Goal: Information Seeking & Learning: Learn about a topic

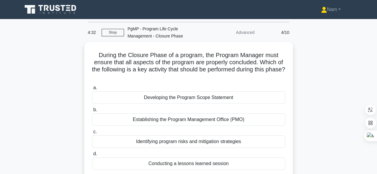
click at [45, 9] on icon at bounding box center [46, 8] width 5 height 6
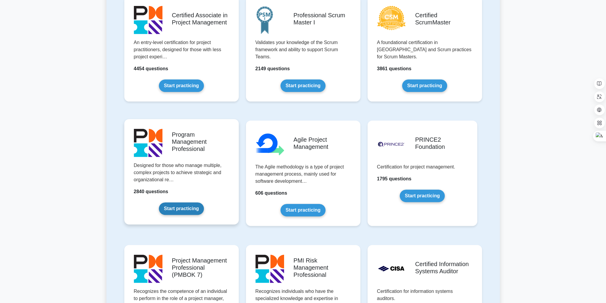
scroll to position [268, 0]
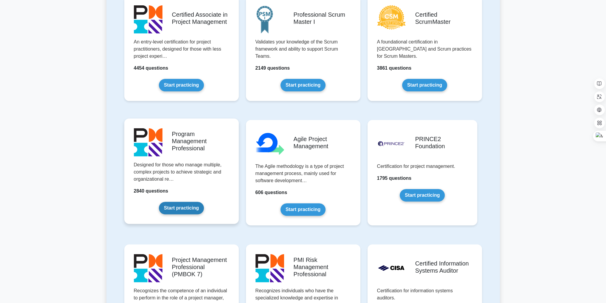
click at [182, 174] on link "Start practicing" at bounding box center [181, 208] width 45 height 13
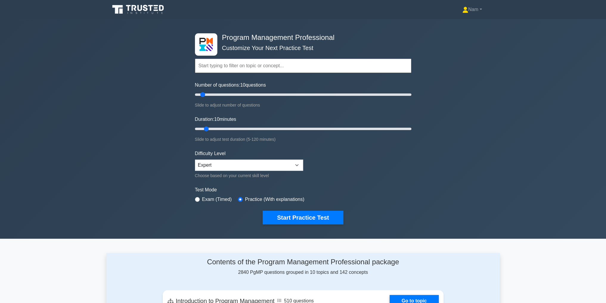
click at [222, 65] on input "text" at bounding box center [303, 66] width 216 height 14
click at [223, 66] on input "text" at bounding box center [303, 66] width 216 height 14
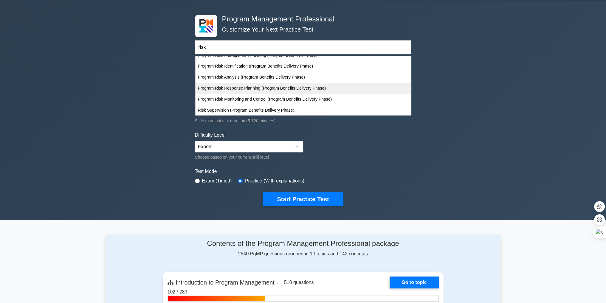
scroll to position [29, 0]
click at [225, 48] on input "risk" at bounding box center [303, 47] width 216 height 14
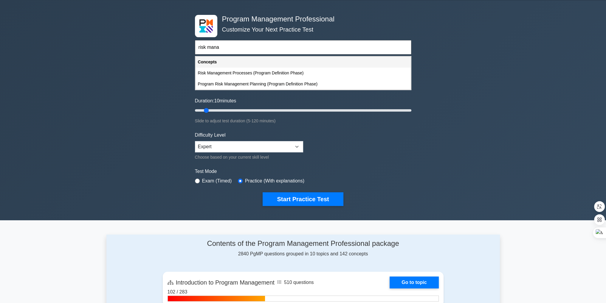
click at [224, 48] on input "risk mana" at bounding box center [303, 47] width 216 height 14
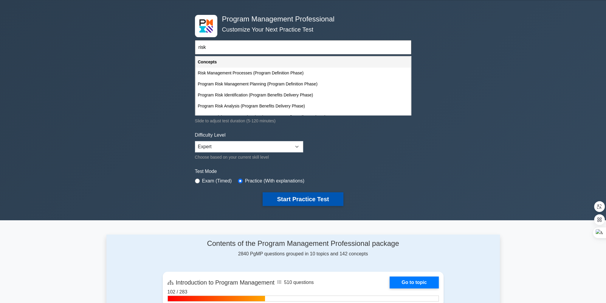
type input "risk"
click at [311, 200] on button "Start Practice Test" at bounding box center [303, 200] width 80 height 14
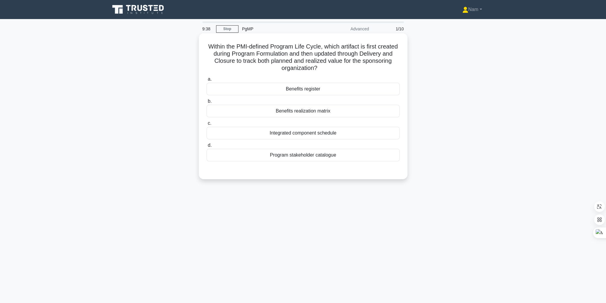
click at [307, 90] on div "Benefits register" at bounding box center [303, 89] width 193 height 13
click at [207, 81] on input "a. Benefits register" at bounding box center [207, 80] width 0 height 4
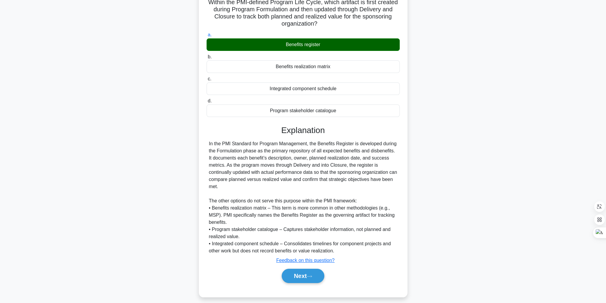
scroll to position [49, 0]
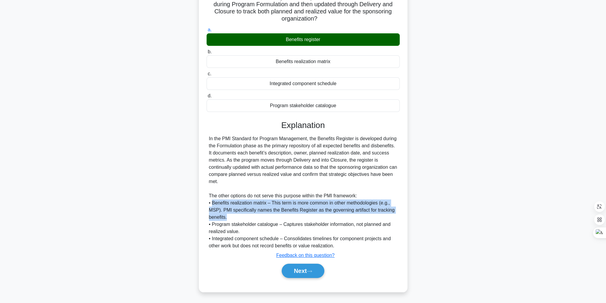
drag, startPoint x: 212, startPoint y: 204, endPoint x: 239, endPoint y: 217, distance: 30.0
click at [239, 217] on div "In the PMI Standard for Program Management, the Benefits Register is developed …" at bounding box center [303, 192] width 188 height 114
click at [233, 218] on div "In the PMI Standard for Program Management, the Benefits Register is developed …" at bounding box center [303, 192] width 188 height 114
drag, startPoint x: 216, startPoint y: 205, endPoint x: 227, endPoint y: 217, distance: 16.5
click at [227, 217] on div "In the PMI Standard for Program Management, the Benefits Register is developed …" at bounding box center [303, 192] width 188 height 114
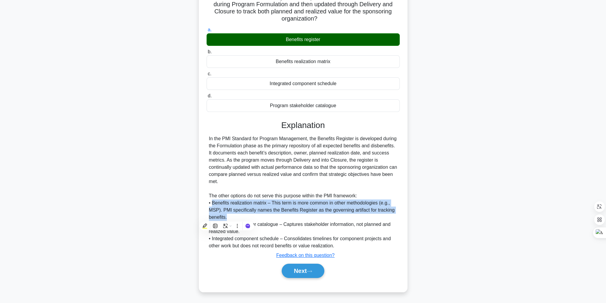
click at [231, 209] on div "In the PMI Standard for Program Management, the Benefits Register is developed …" at bounding box center [303, 192] width 188 height 114
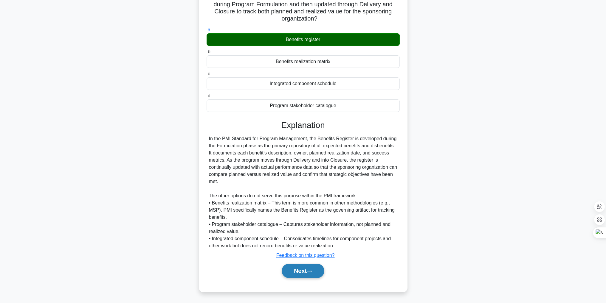
click at [297, 272] on button "Next" at bounding box center [303, 271] width 43 height 14
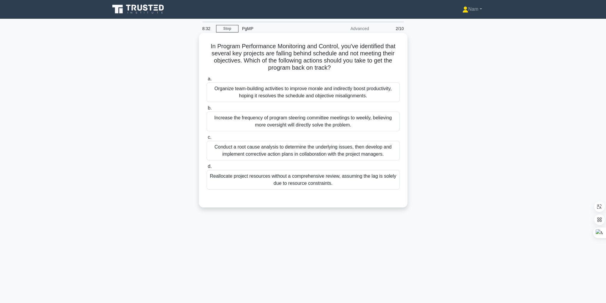
scroll to position [0, 0]
click at [317, 156] on div "Conduct a root cause analysis to determine the underlying issues, then develop …" at bounding box center [303, 151] width 193 height 20
click at [207, 140] on input "c. Conduct a root cause analysis to determine the underlying issues, then devel…" at bounding box center [207, 138] width 0 height 4
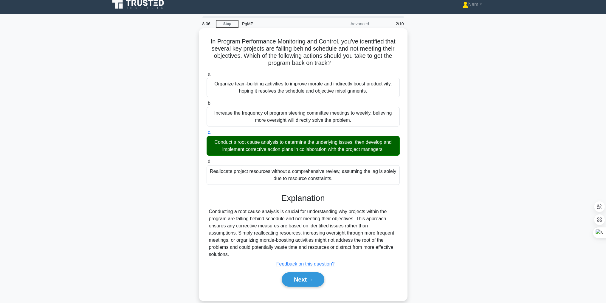
scroll to position [19, 0]
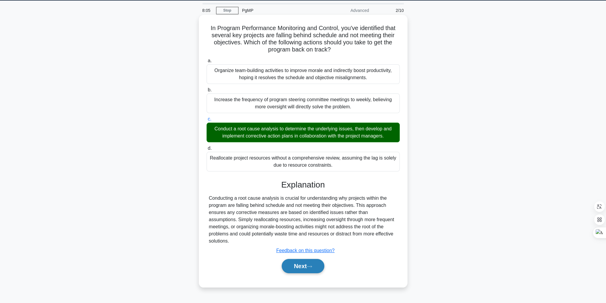
click at [302, 259] on button "Next" at bounding box center [303, 266] width 43 height 14
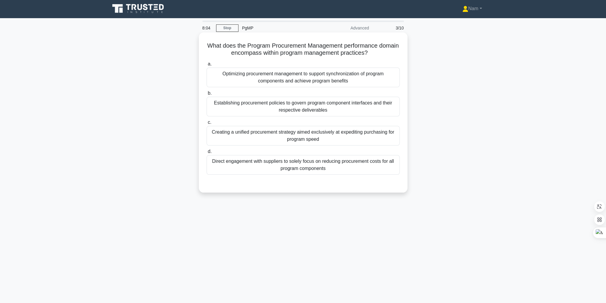
scroll to position [0, 0]
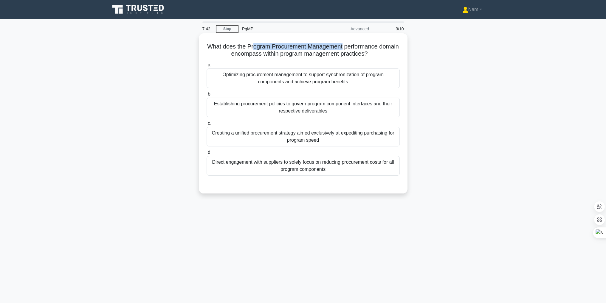
drag, startPoint x: 262, startPoint y: 47, endPoint x: 354, endPoint y: 47, distance: 91.5
click at [354, 47] on h5 "What does the Program Procurement Management performance domain encompass withi…" at bounding box center [303, 50] width 194 height 15
click at [256, 51] on h5 "What does the Program Procurement Management performance domain encompass withi…" at bounding box center [303, 50] width 194 height 15
drag, startPoint x: 256, startPoint y: 46, endPoint x: 357, endPoint y: 47, distance: 100.5
click at [357, 47] on h5 "What does the Program Procurement Management performance domain encompass withi…" at bounding box center [303, 50] width 194 height 15
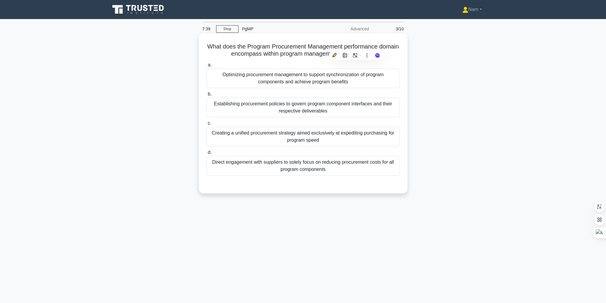
click at [299, 66] on label "a. Optimizing procurement management to support synchronization of program comp…" at bounding box center [303, 74] width 193 height 27
click at [207, 66] on input "a. Optimizing procurement management to support synchronization of program comp…" at bounding box center [207, 65] width 0 height 4
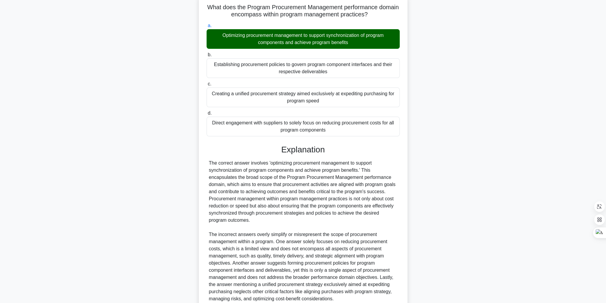
scroll to position [92, 0]
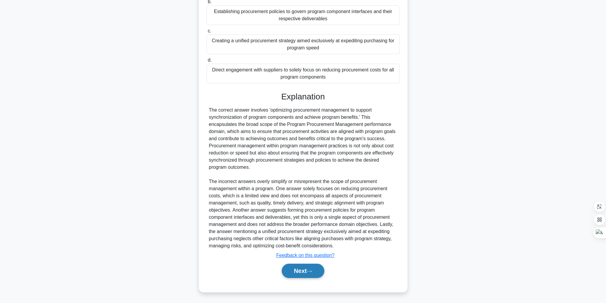
click at [307, 277] on button "Next" at bounding box center [303, 271] width 43 height 14
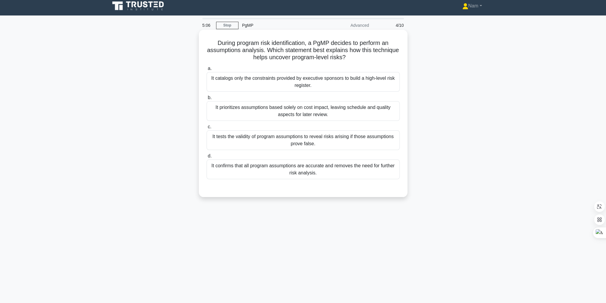
scroll to position [0, 0]
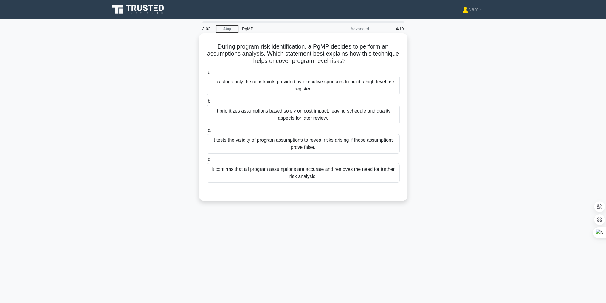
click at [301, 115] on div "It prioritizes assumptions based solely on cost impact, leaving schedule and qu…" at bounding box center [303, 115] width 193 height 20
click at [207, 103] on input "b. It prioritizes assumptions based solely on cost impact, leaving schedule and…" at bounding box center [207, 102] width 0 height 4
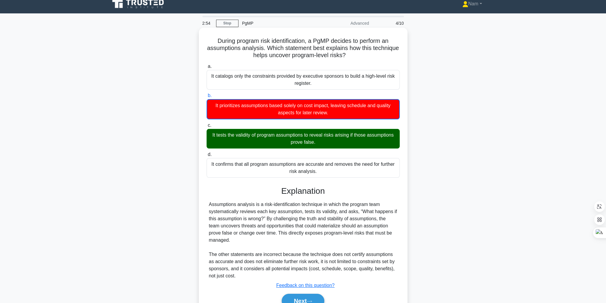
scroll to position [36, 0]
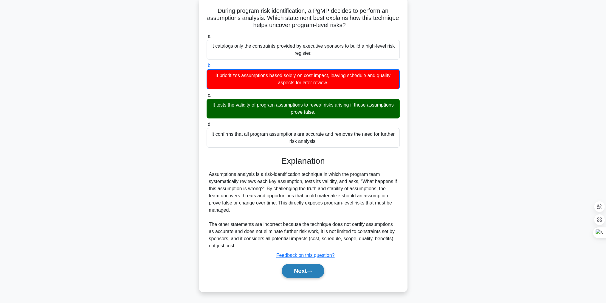
click at [299, 273] on button "Next" at bounding box center [303, 271] width 43 height 14
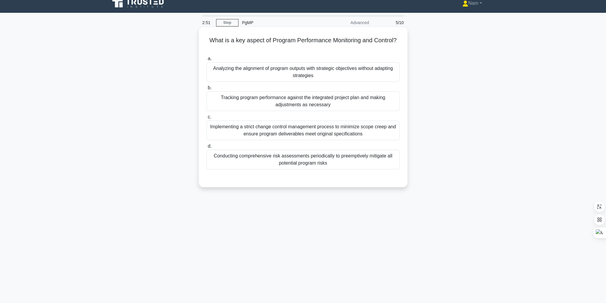
scroll to position [0, 0]
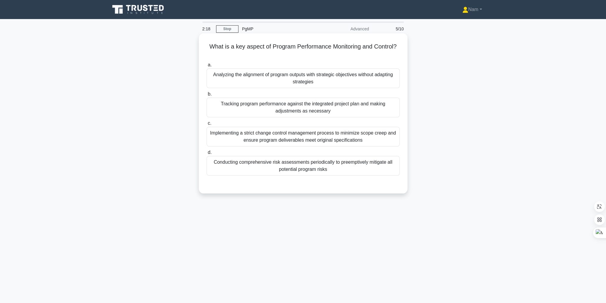
click at [287, 111] on div "Tracking program performance against the integrated project plan and making adj…" at bounding box center [303, 108] width 193 height 20
click at [207, 96] on input "b. Tracking program performance against the integrated project plan and making …" at bounding box center [207, 94] width 0 height 4
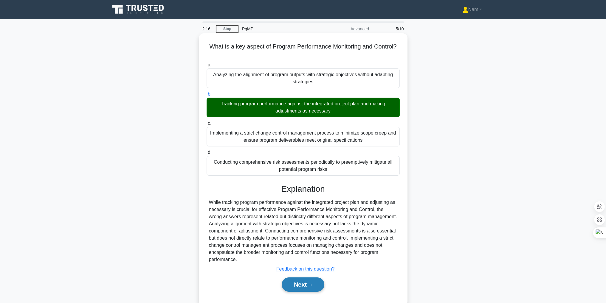
click at [292, 285] on button "Next" at bounding box center [303, 285] width 43 height 14
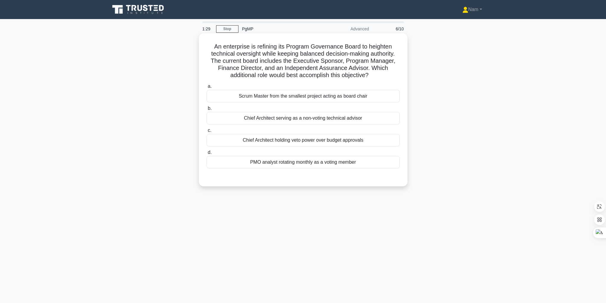
click at [278, 164] on div "PMO analyst rotating monthly as a voting member" at bounding box center [303, 162] width 193 height 13
click at [207, 155] on input "d. PMO analyst rotating monthly as a voting member" at bounding box center [207, 153] width 0 height 4
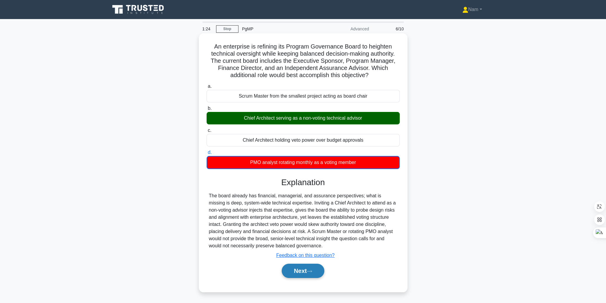
click at [296, 268] on button "Next" at bounding box center [303, 271] width 43 height 14
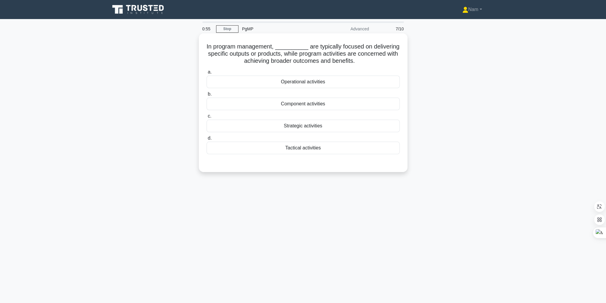
click at [302, 105] on div "Component activities" at bounding box center [303, 104] width 193 height 13
click at [207, 96] on input "b. Component activities" at bounding box center [207, 94] width 0 height 4
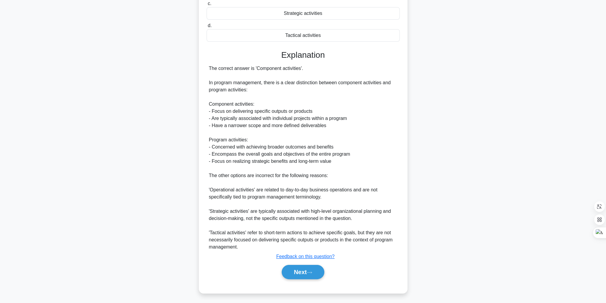
scroll to position [114, 0]
click at [297, 269] on button "Next" at bounding box center [303, 271] width 43 height 14
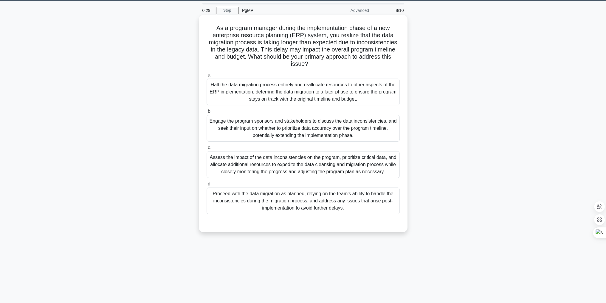
scroll to position [19, 0]
click at [296, 163] on div "Assess the impact of the data inconsistencies on the program, prioritize critic…" at bounding box center [303, 164] width 193 height 27
click at [207, 150] on input "c. Assess the impact of the data inconsistencies on the program, prioritize cri…" at bounding box center [207, 148] width 0 height 4
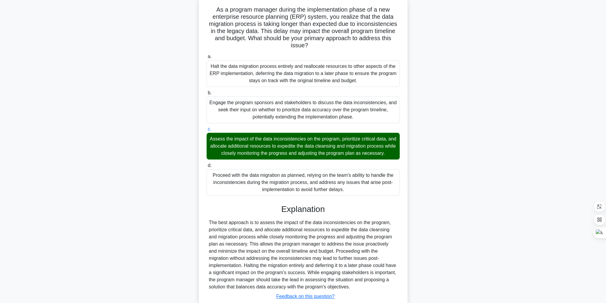
scroll to position [78, 0]
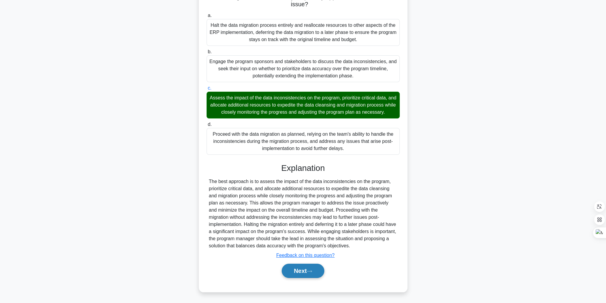
click at [301, 271] on button "Next" at bounding box center [303, 271] width 43 height 14
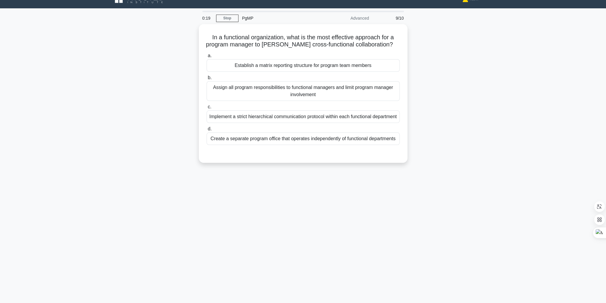
scroll to position [0, 0]
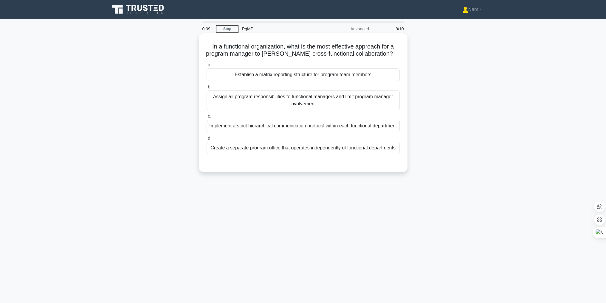
click at [292, 74] on div "Establish a matrix reporting structure for program team members" at bounding box center [303, 75] width 193 height 13
click at [207, 67] on input "a. Establish a matrix reporting structure for program team members" at bounding box center [207, 65] width 0 height 4
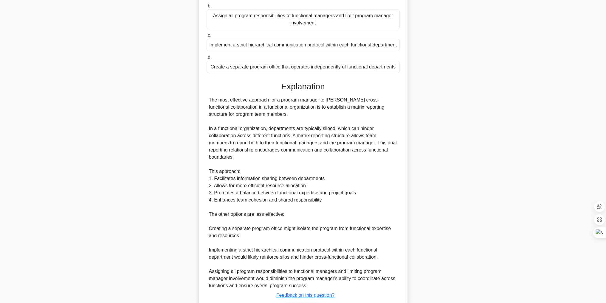
scroll to position [128, 0]
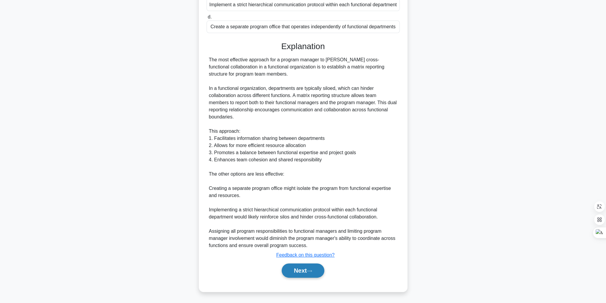
click at [292, 272] on button "Next" at bounding box center [303, 271] width 43 height 14
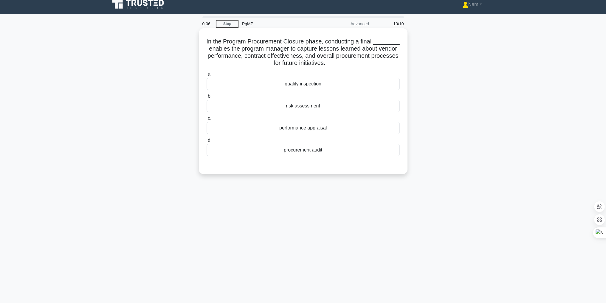
scroll to position [0, 0]
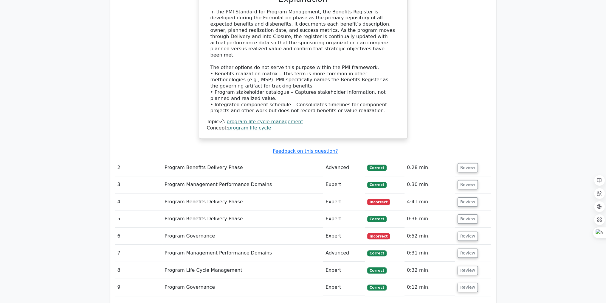
scroll to position [456, 0]
click at [463, 198] on button "Review" at bounding box center [468, 202] width 20 height 9
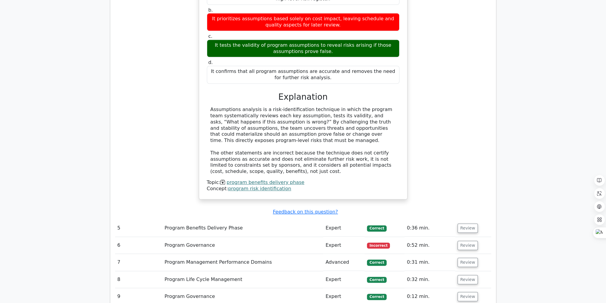
scroll to position [848, 0]
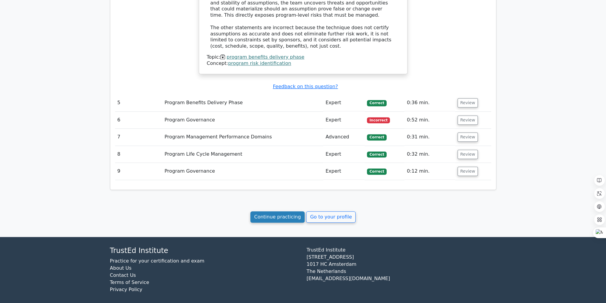
click at [275, 214] on link "Continue practicing" at bounding box center [277, 217] width 55 height 11
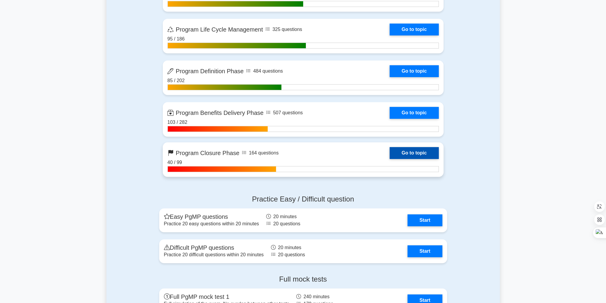
scroll to position [522, 0]
click at [417, 151] on link "Go to topic" at bounding box center [414, 153] width 49 height 12
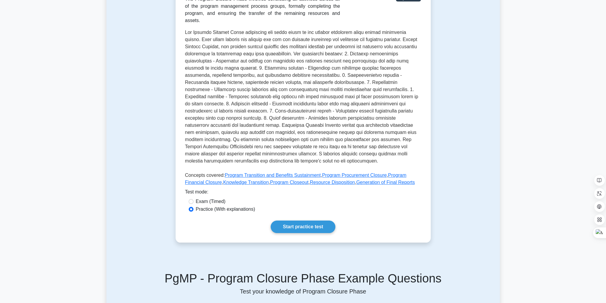
scroll to position [119, 0]
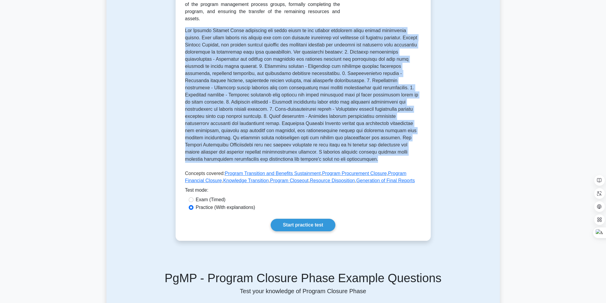
drag, startPoint x: 185, startPoint y: 23, endPoint x: 308, endPoint y: 158, distance: 182.4
click at [308, 158] on div "Program Closure Phase Finalizing all program activities. The Program Closure Ph…" at bounding box center [303, 99] width 255 height 286
copy p "The Program Closure Phase represents the final stage in the program lifecycle w…"
